Goal: Task Accomplishment & Management: Manage account settings

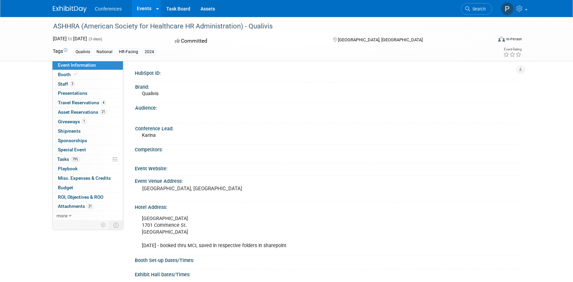
click at [74, 3] on div at bounding box center [74, 6] width 42 height 13
click at [75, 10] on img at bounding box center [70, 9] width 34 height 7
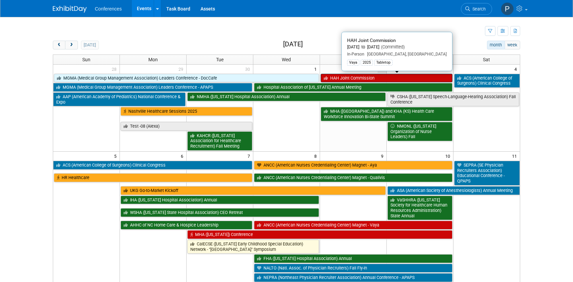
click at [409, 79] on link "HAH Joint Commission" at bounding box center [387, 78] width 132 height 9
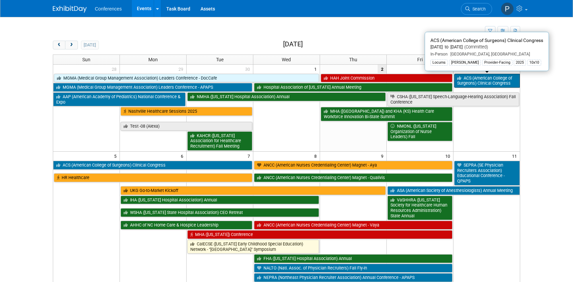
click at [479, 75] on link "ACS (American College of Surgeons) Clinical Congress" at bounding box center [487, 81] width 66 height 14
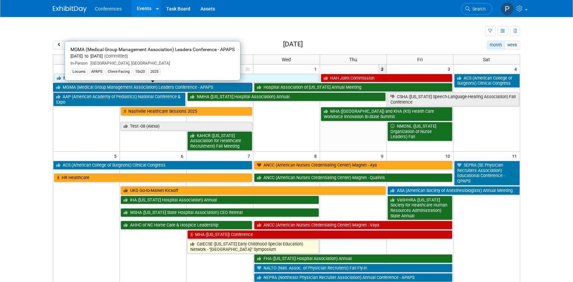
click at [220, 86] on link "MGMA (Medical Group Management Association) Leaders Conference - APAPS" at bounding box center [152, 87] width 199 height 9
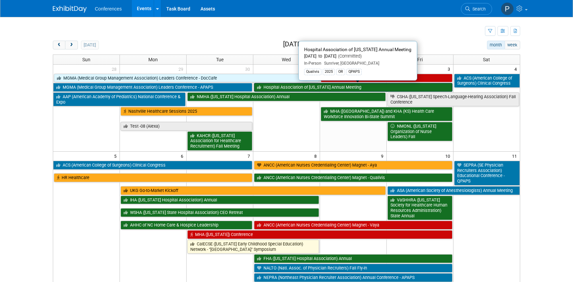
click at [290, 86] on link "Hospital Association of [US_STATE] Annual Meeting" at bounding box center [353, 87] width 199 height 9
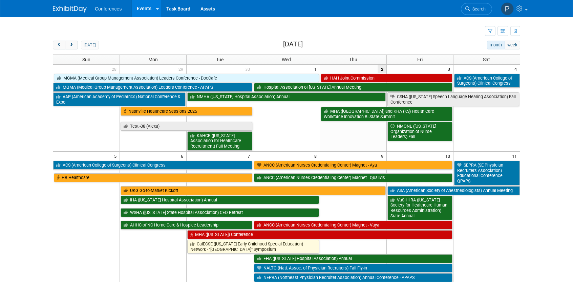
drag, startPoint x: 505, startPoint y: 31, endPoint x: 500, endPoint y: 37, distance: 7.7
click at [505, 31] on icon "button" at bounding box center [503, 31] width 5 height 4
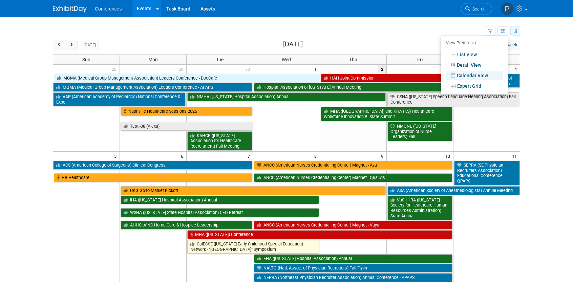
click at [517, 28] on button "button" at bounding box center [516, 31] width 10 height 10
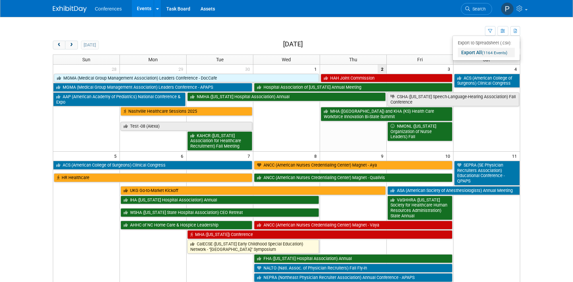
click at [489, 52] on span "(1164 Events)" at bounding box center [494, 52] width 25 height 5
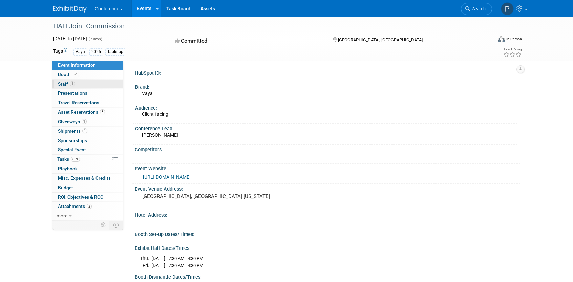
click at [103, 85] on link "1 Staff 1" at bounding box center [88, 84] width 70 height 9
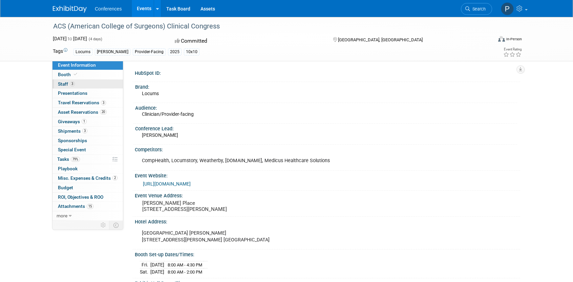
click at [81, 81] on link "3 Staff 3" at bounding box center [88, 84] width 70 height 9
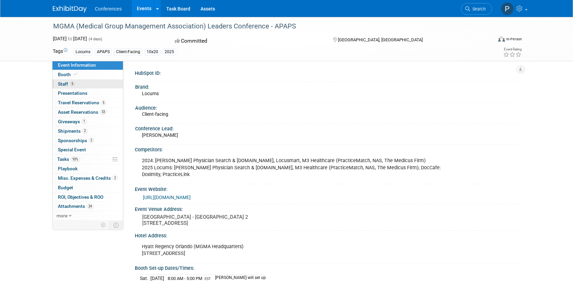
click at [108, 86] on link "5 Staff 5" at bounding box center [88, 84] width 70 height 9
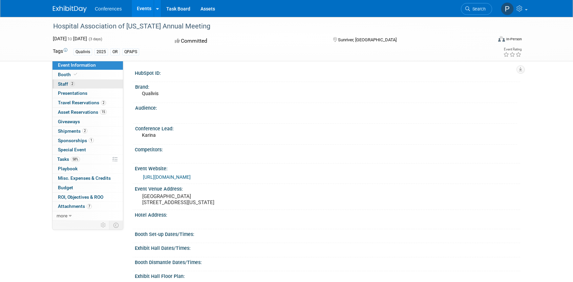
click at [78, 85] on link "2 Staff 2" at bounding box center [88, 84] width 70 height 9
